Goal: Navigation & Orientation: Find specific page/section

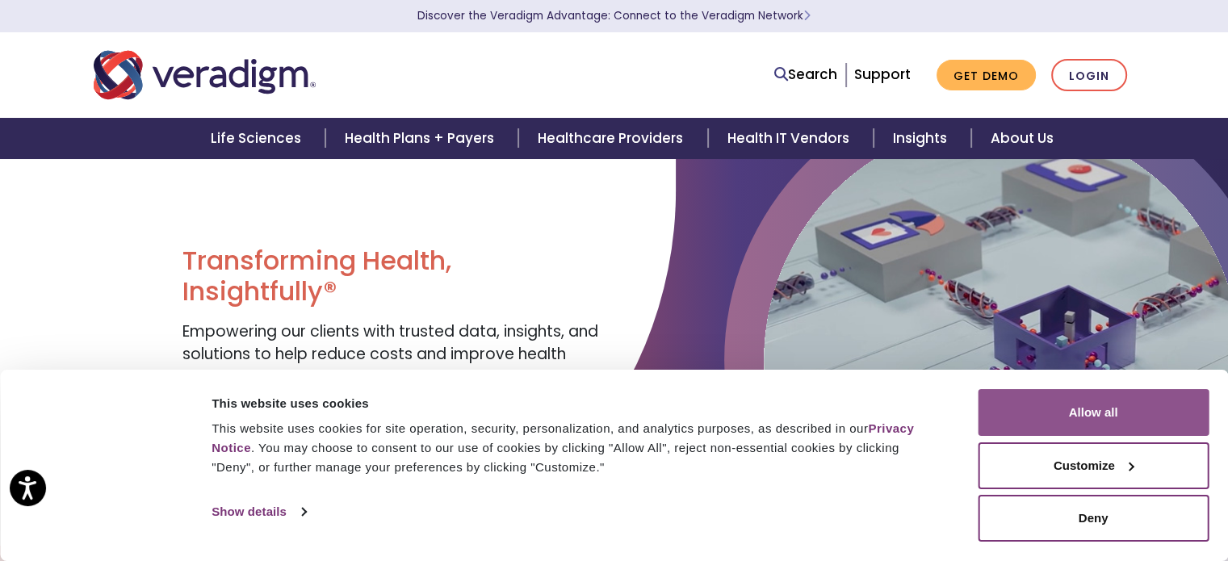
click at [1088, 409] on button "Allow all" at bounding box center [1093, 412] width 231 height 47
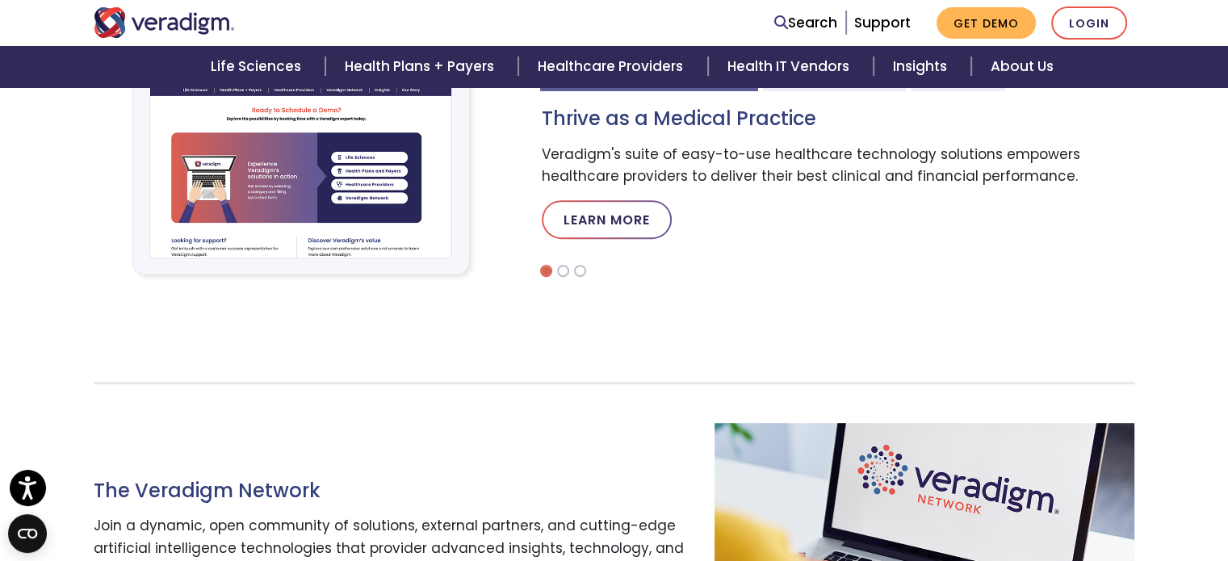
scroll to position [617, 0]
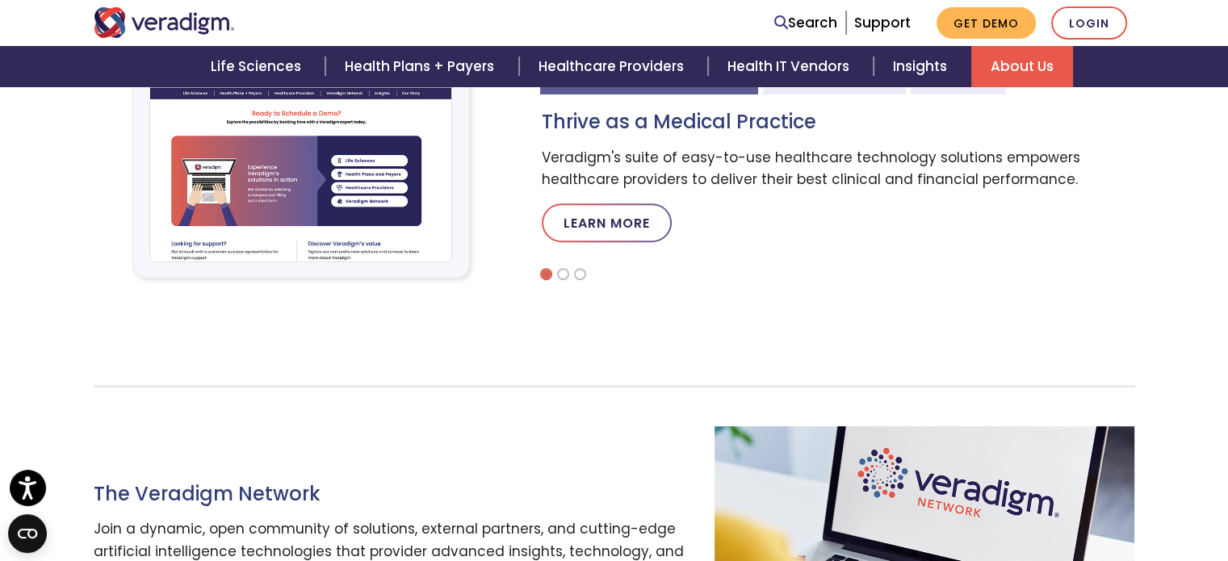
click at [1026, 65] on link "About Us" at bounding box center [1022, 66] width 102 height 41
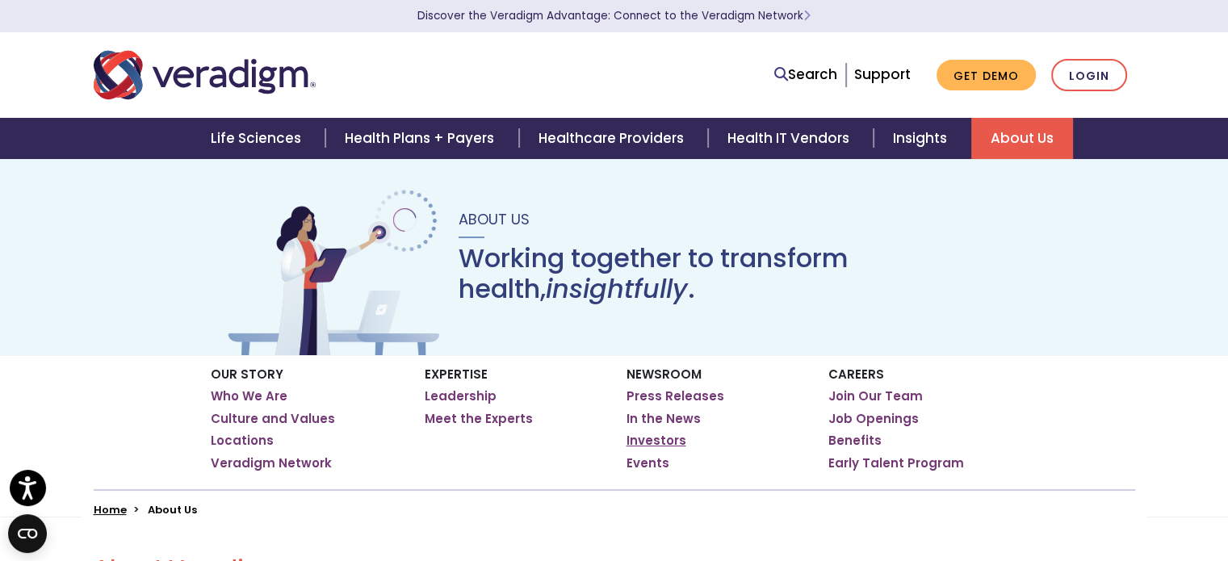
click at [659, 443] on link "Investors" at bounding box center [657, 441] width 60 height 16
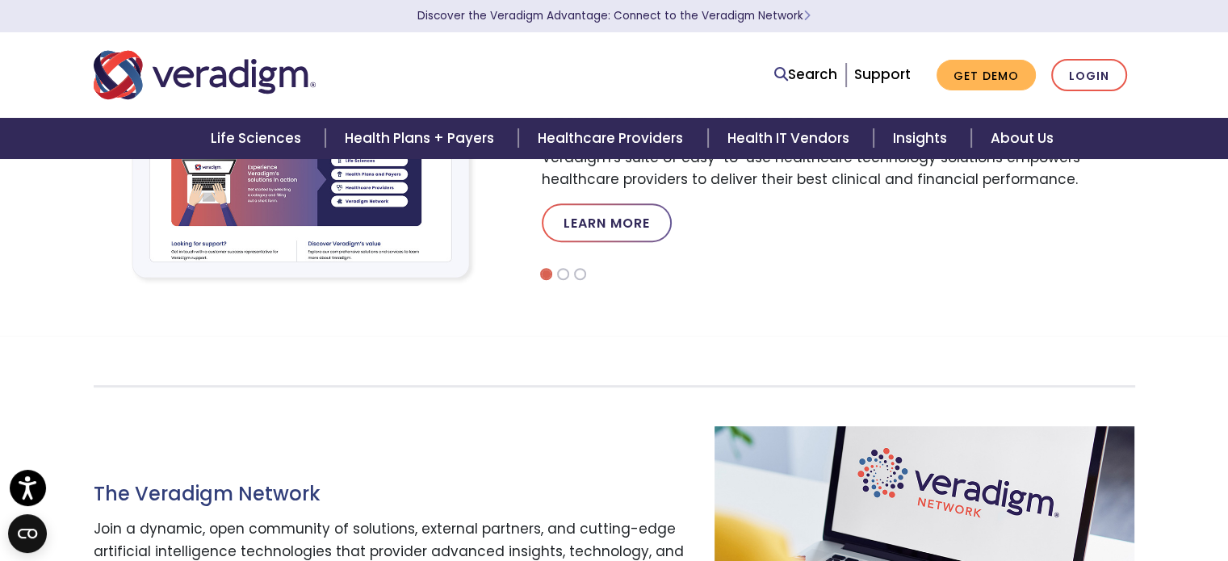
click at [1191, 49] on nav "Search Support Get Demo Login" at bounding box center [614, 75] width 1228 height 86
click at [694, 304] on section "Healthcare Providers Life Sciences Payers Thrive as a Medical Practice Veradigm…" at bounding box center [614, 159] width 1228 height 353
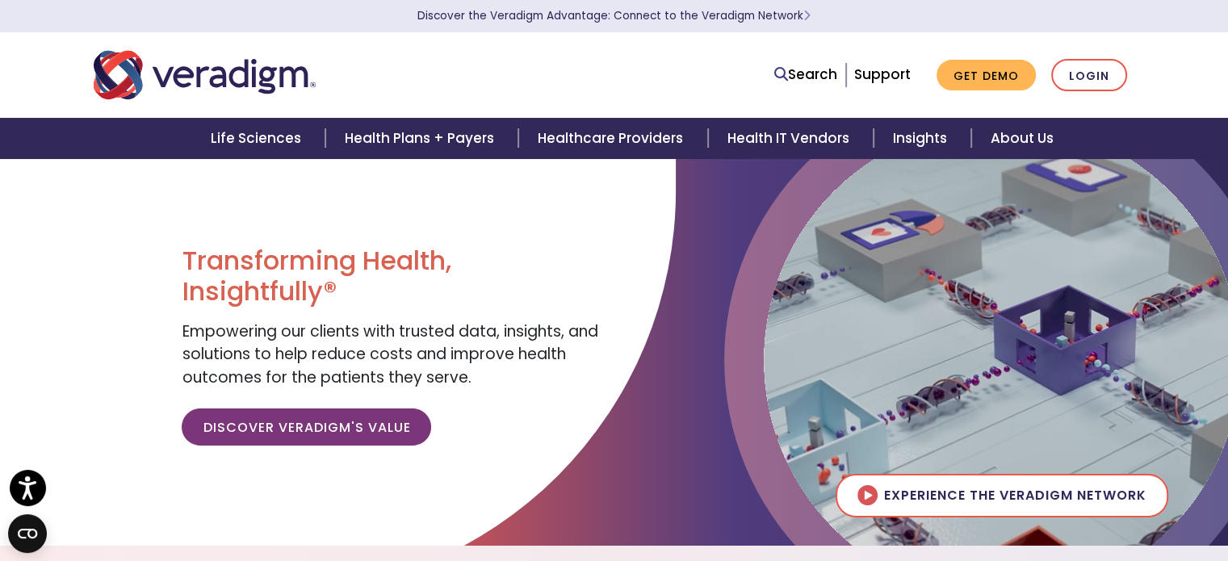
click at [657, 70] on div "Search Support Get Demo Login" at bounding box center [837, 75] width 622 height 33
